Goal: Check status: Check status

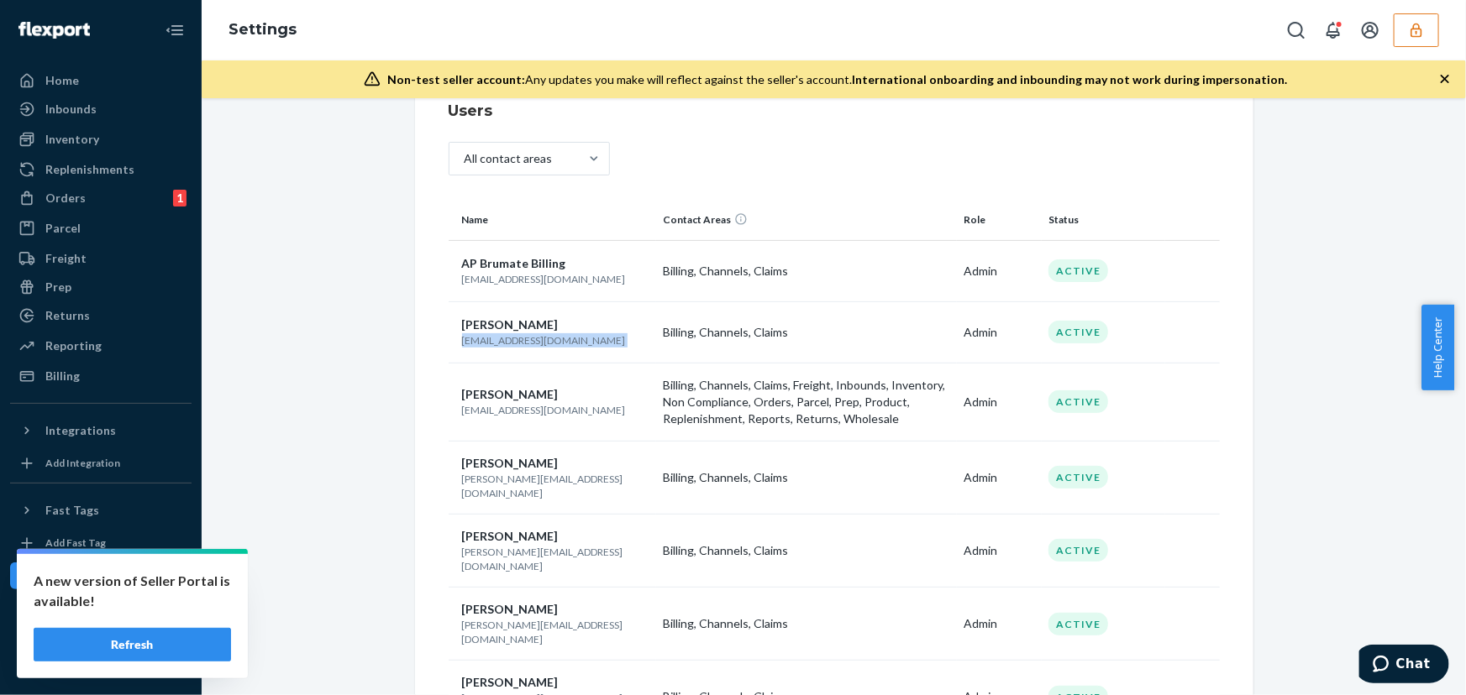
click at [1413, 33] on icon "button" at bounding box center [1416, 30] width 17 height 17
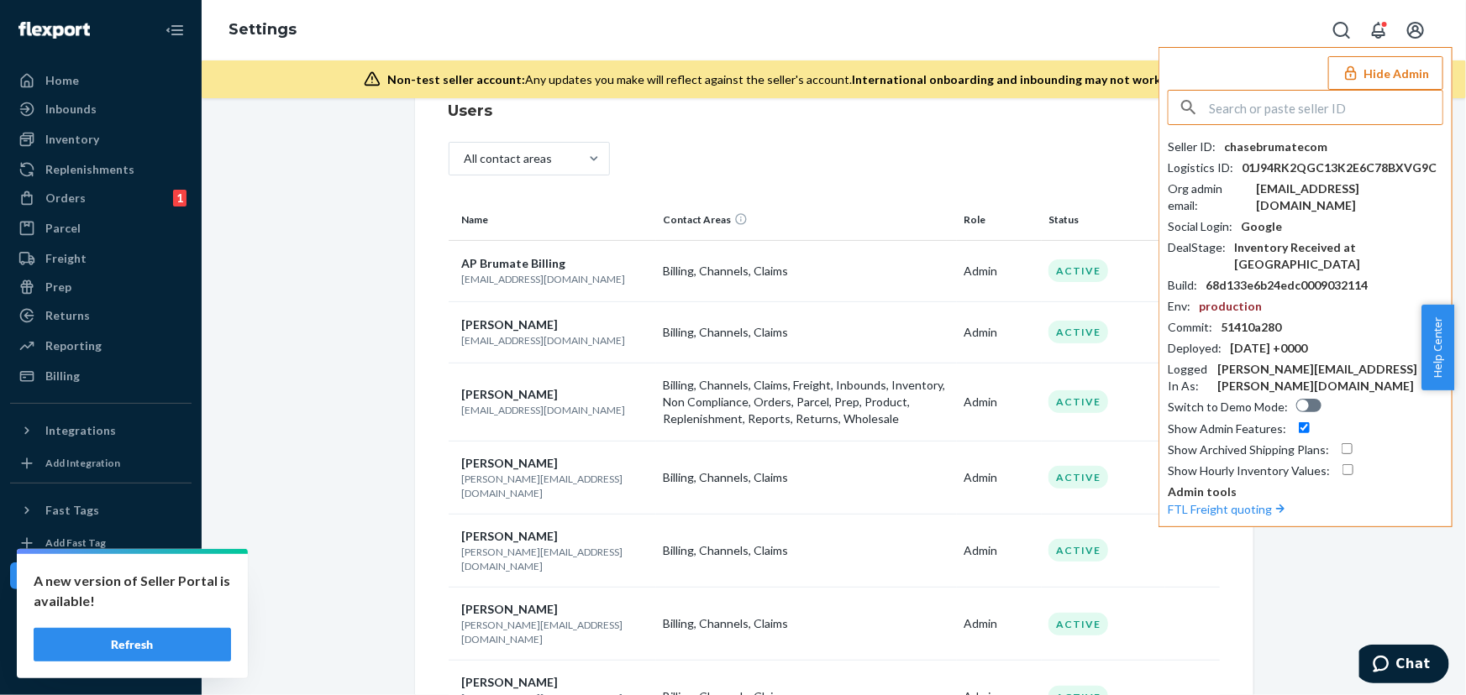
click at [1277, 109] on input "text" at bounding box center [1325, 108] width 233 height 34
type input "sflatlremovalsgmailcom"
click at [1314, 149] on span "sflatlremovalsgmailcom" at bounding box center [1282, 147] width 195 height 17
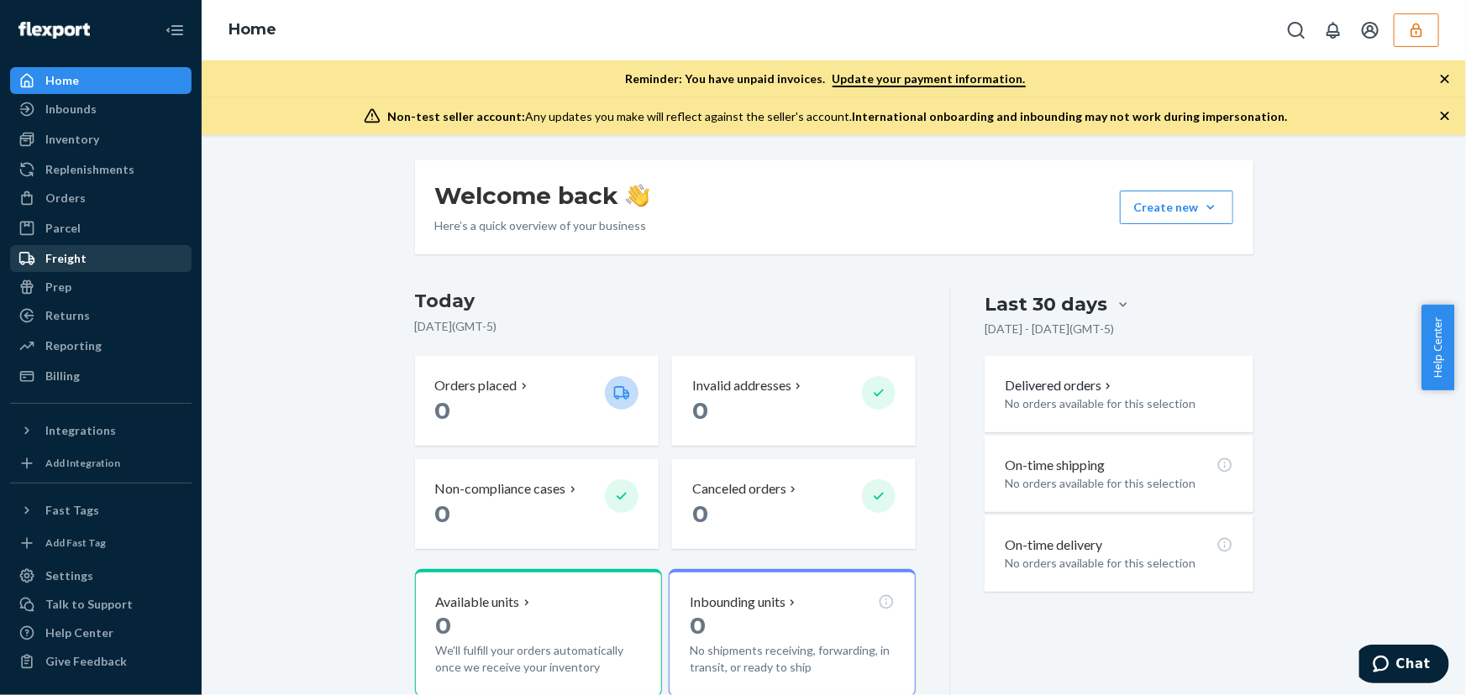
click at [70, 251] on div "Freight" at bounding box center [65, 258] width 41 height 17
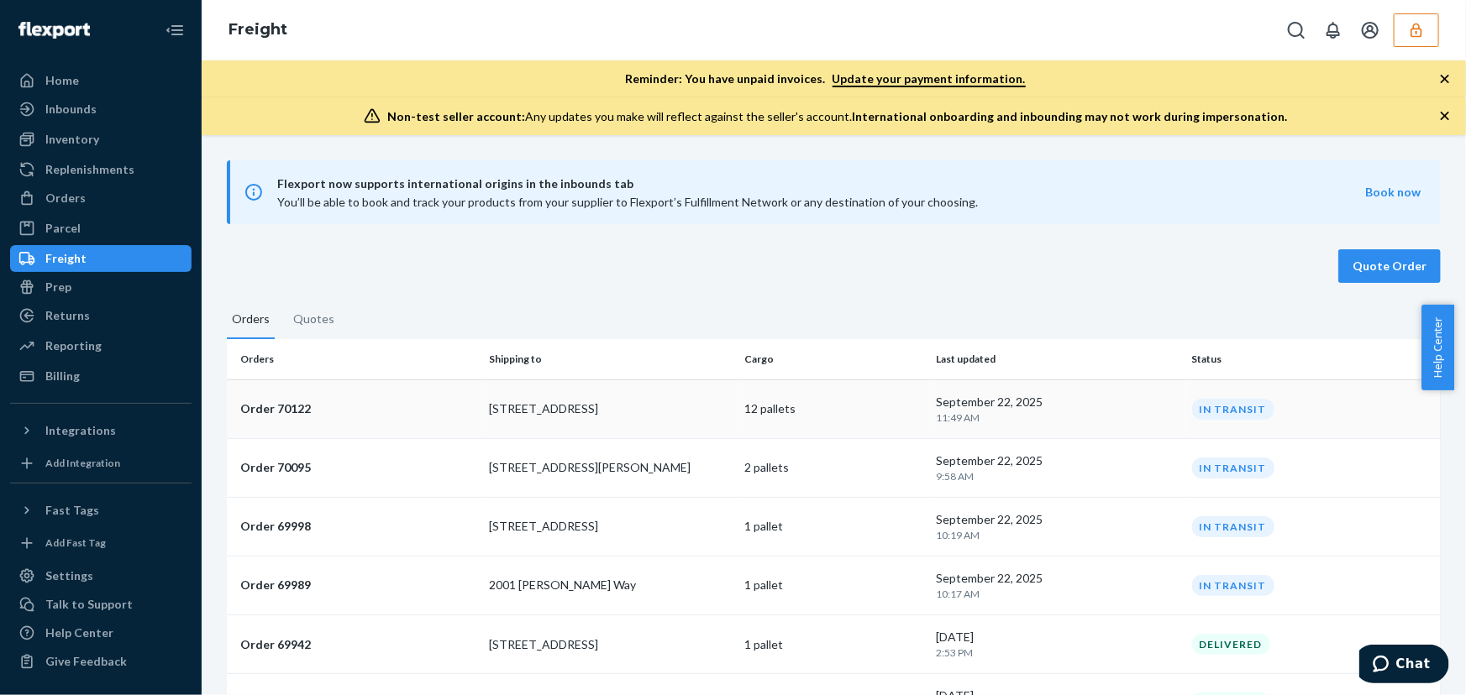
click at [632, 416] on p "[STREET_ADDRESS]" at bounding box center [610, 409] width 242 height 17
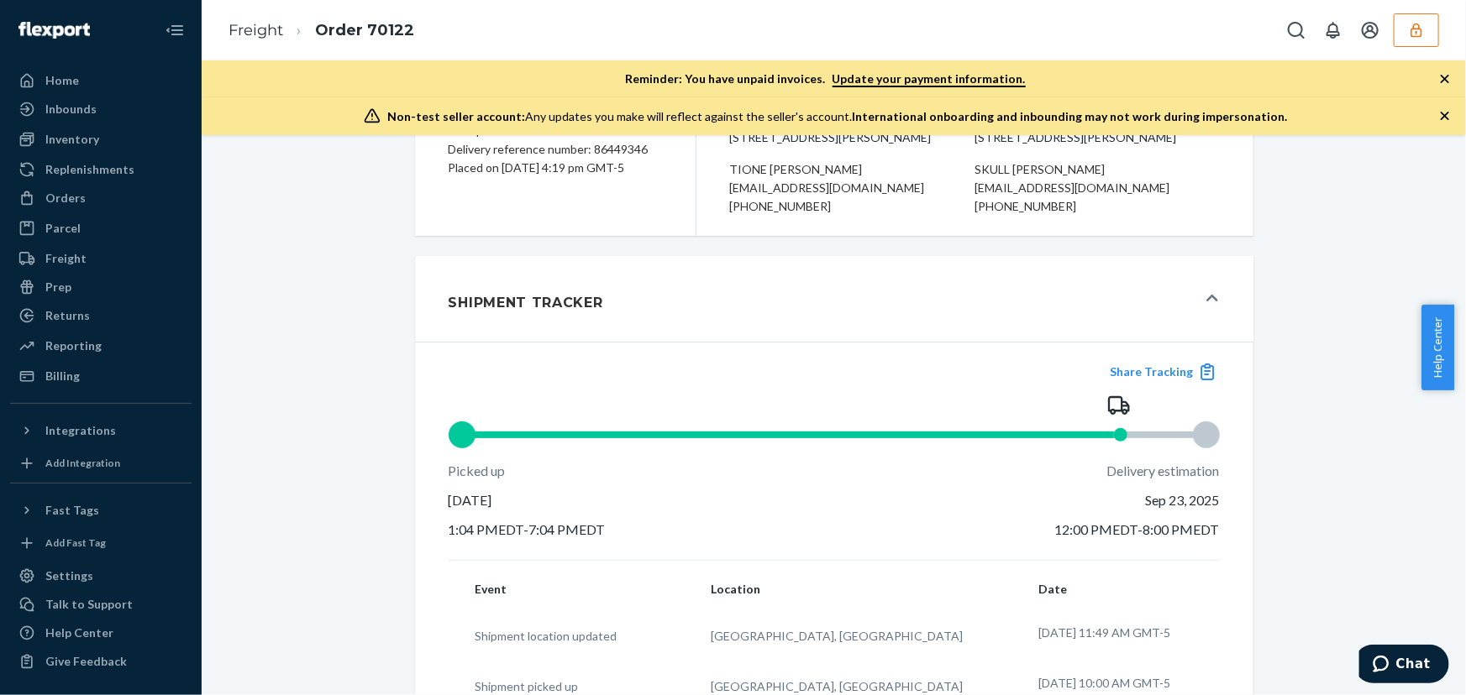
scroll to position [54, 0]
